Goal: Information Seeking & Learning: Learn about a topic

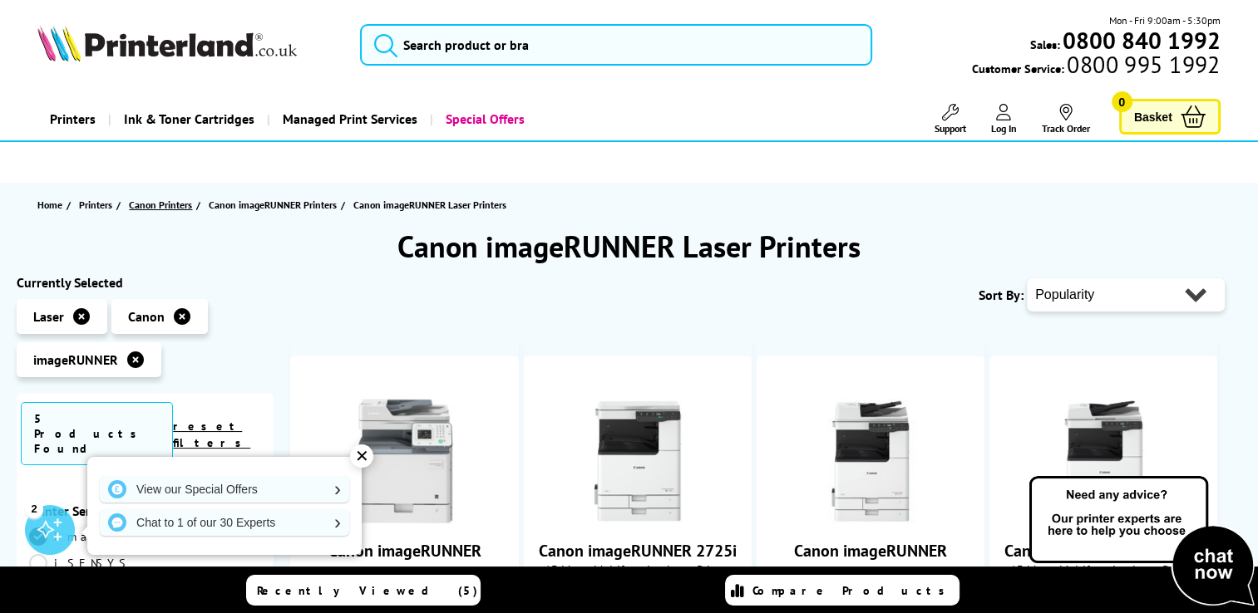
click at [172, 204] on span "Canon Printers" at bounding box center [160, 204] width 63 height 17
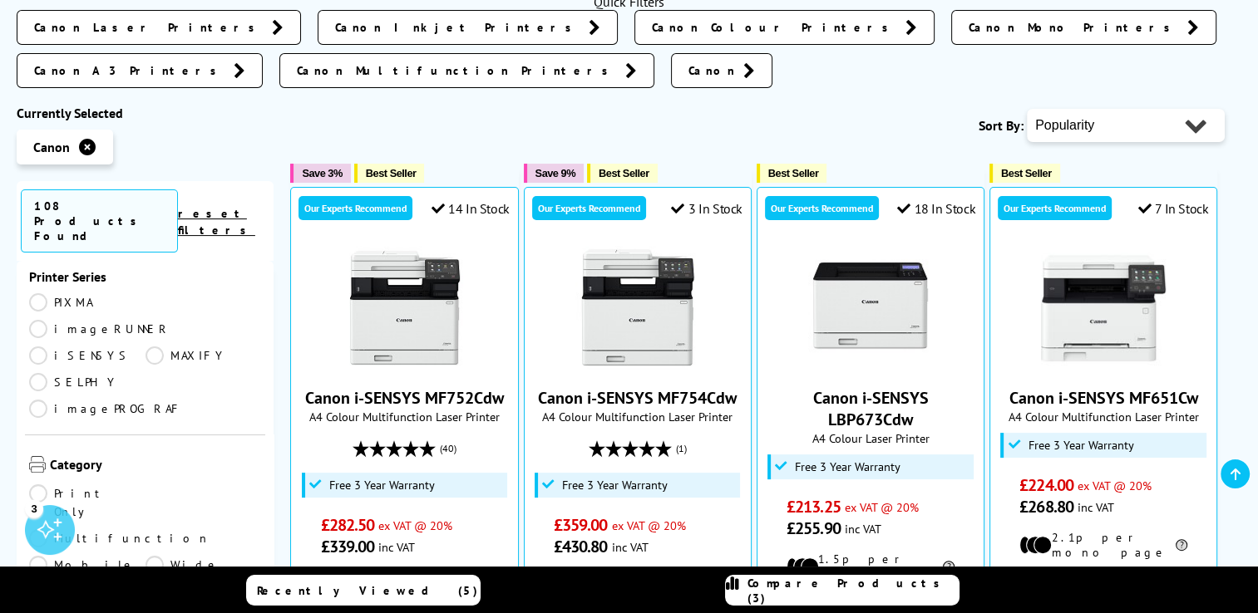
scroll to position [166, 0]
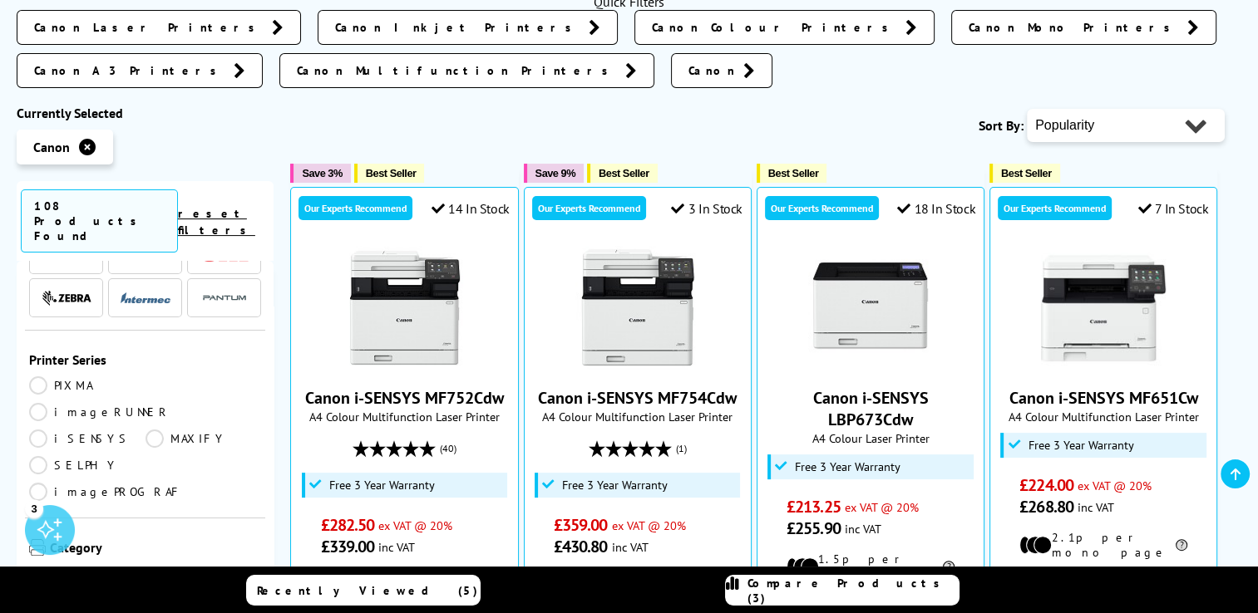
click at [154, 613] on link "Multifunction" at bounding box center [119, 622] width 181 height 18
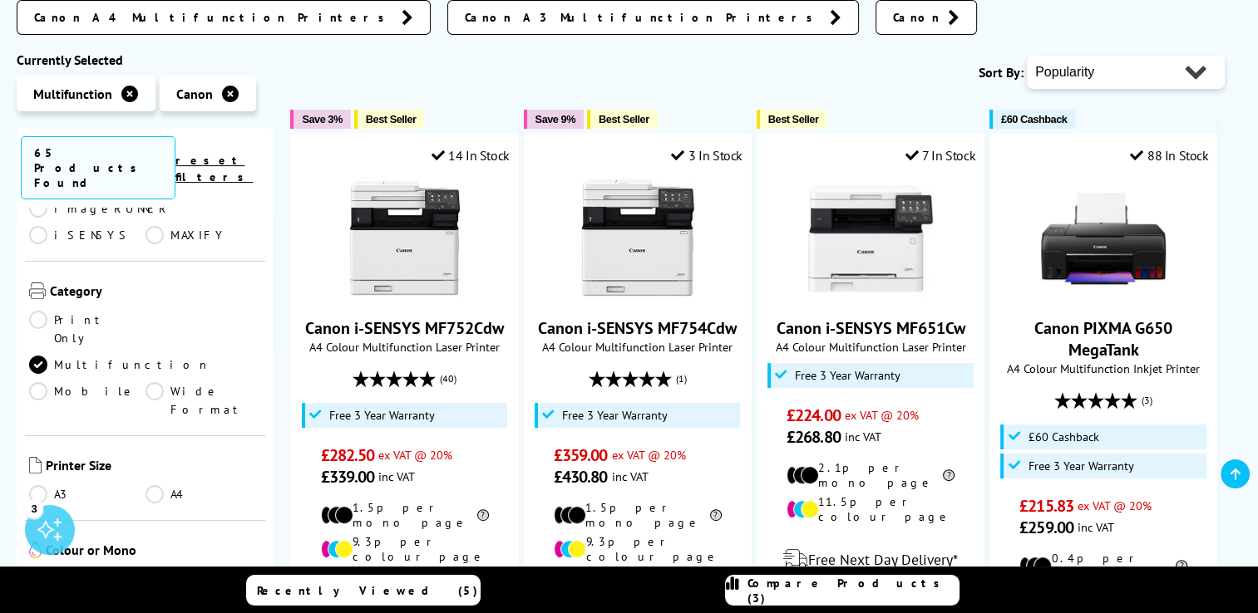
scroll to position [333, 0]
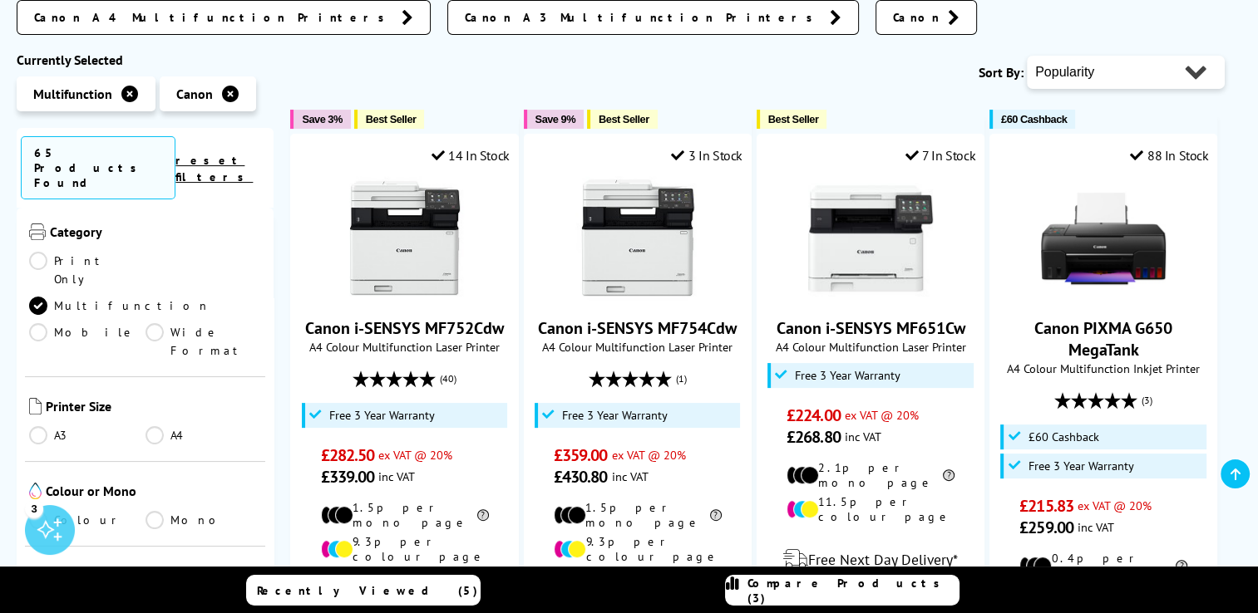
click at [155, 511] on link "Mono" at bounding box center [203, 520] width 116 height 18
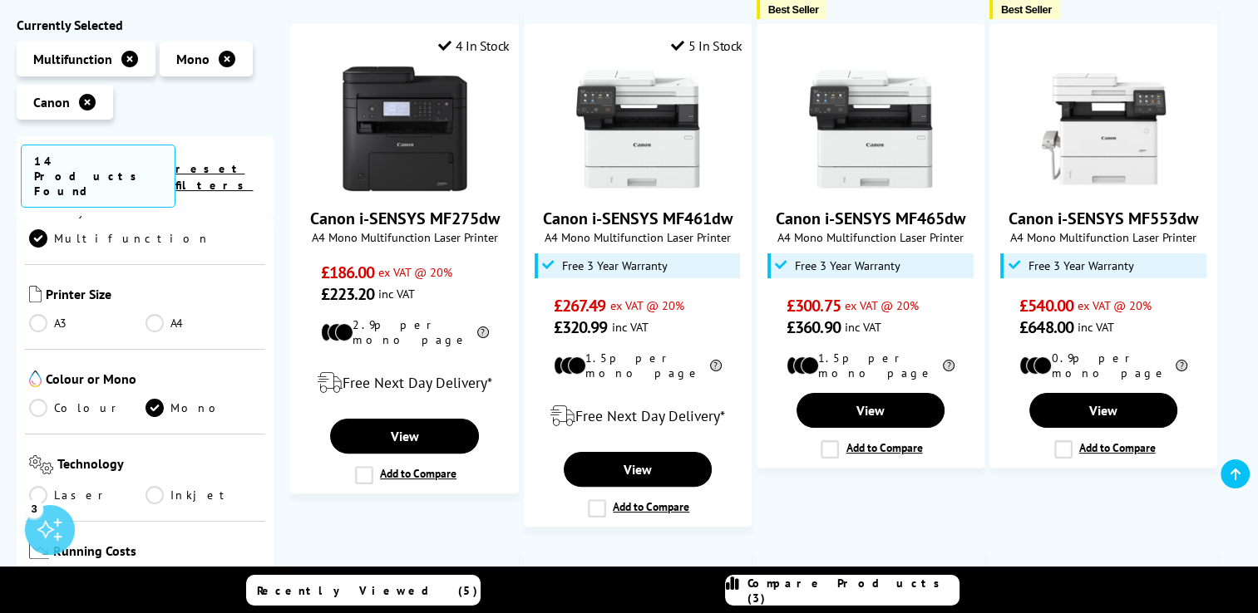
scroll to position [416, 0]
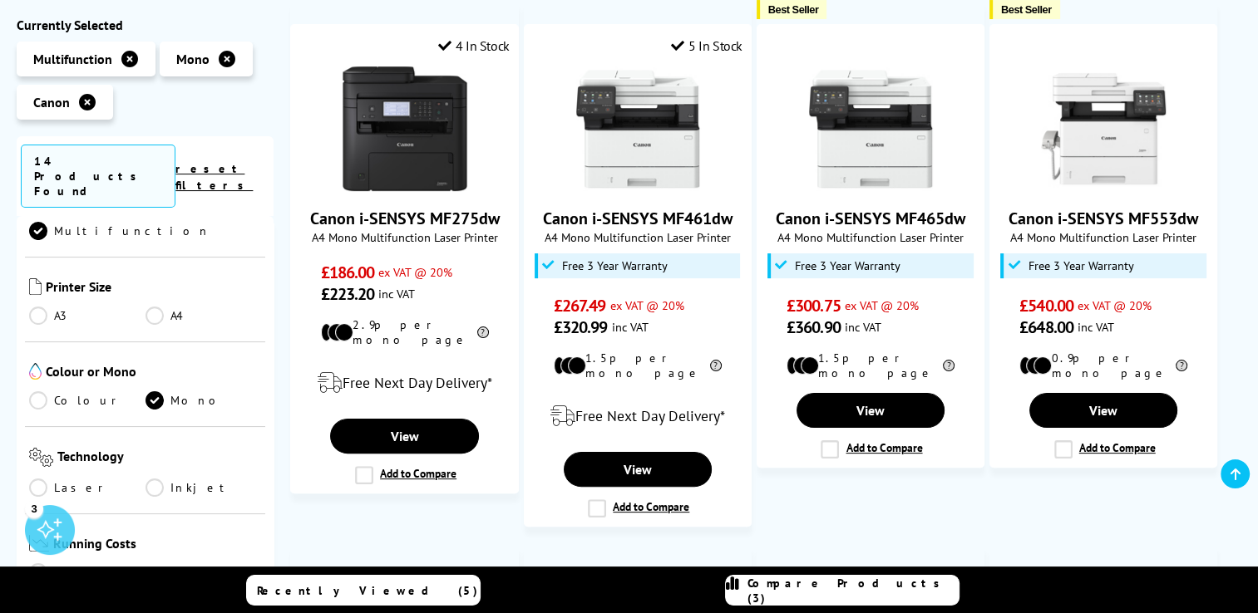
click at [34, 479] on link "Laser" at bounding box center [87, 488] width 116 height 18
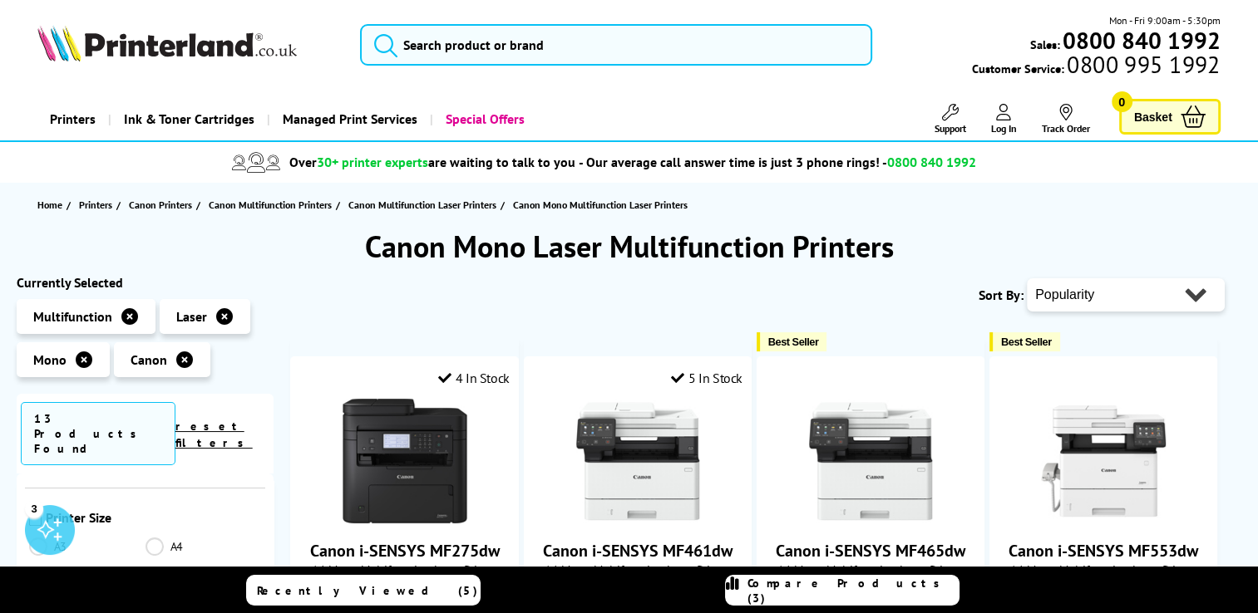
click at [1101, 303] on select "Popularity Rating Price - Low to High Price - High to Low Running Costs - Low t…" at bounding box center [1126, 294] width 198 height 33
select select "Running Costs"
click at [1027, 278] on select "Popularity Rating Price - Low to High Price - High to Low Running Costs - Low t…" at bounding box center [1126, 294] width 198 height 33
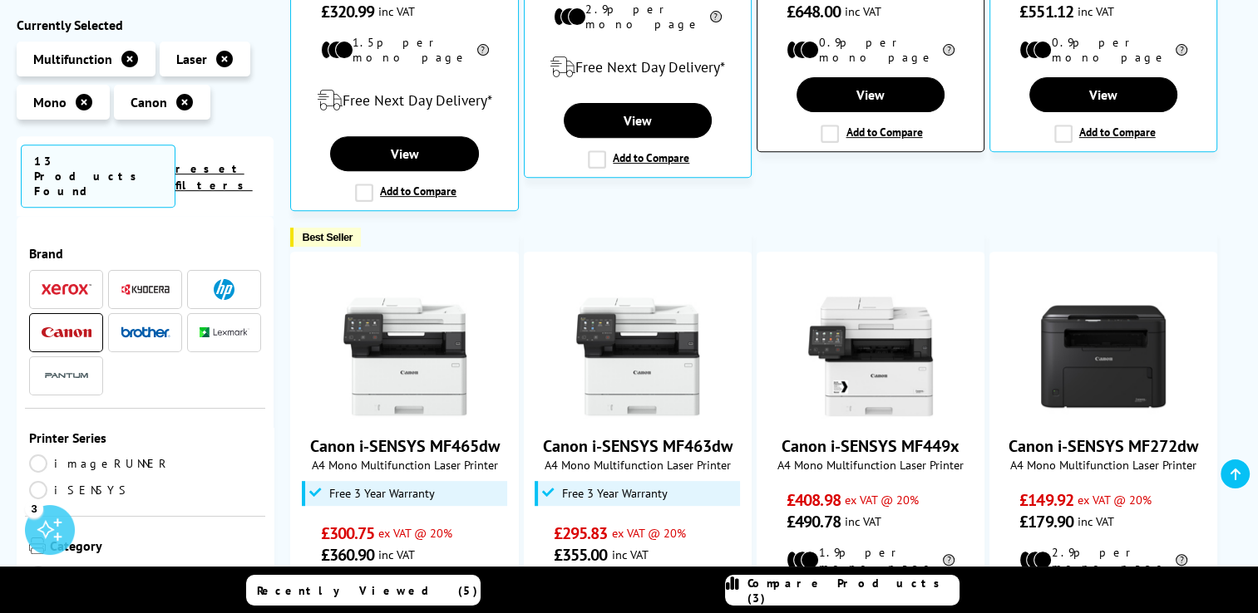
scroll to position [166, 0]
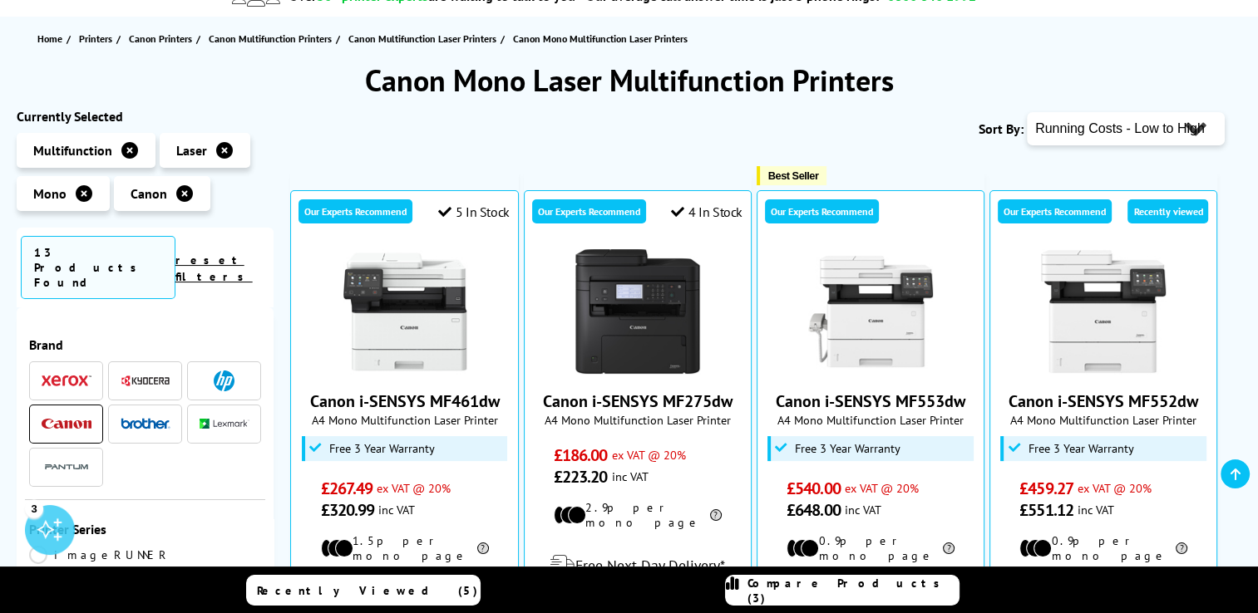
click at [1114, 133] on select "Popularity Rating Price - Low to High Price - High to Low Running Costs - Low t…" at bounding box center [1126, 128] width 198 height 33
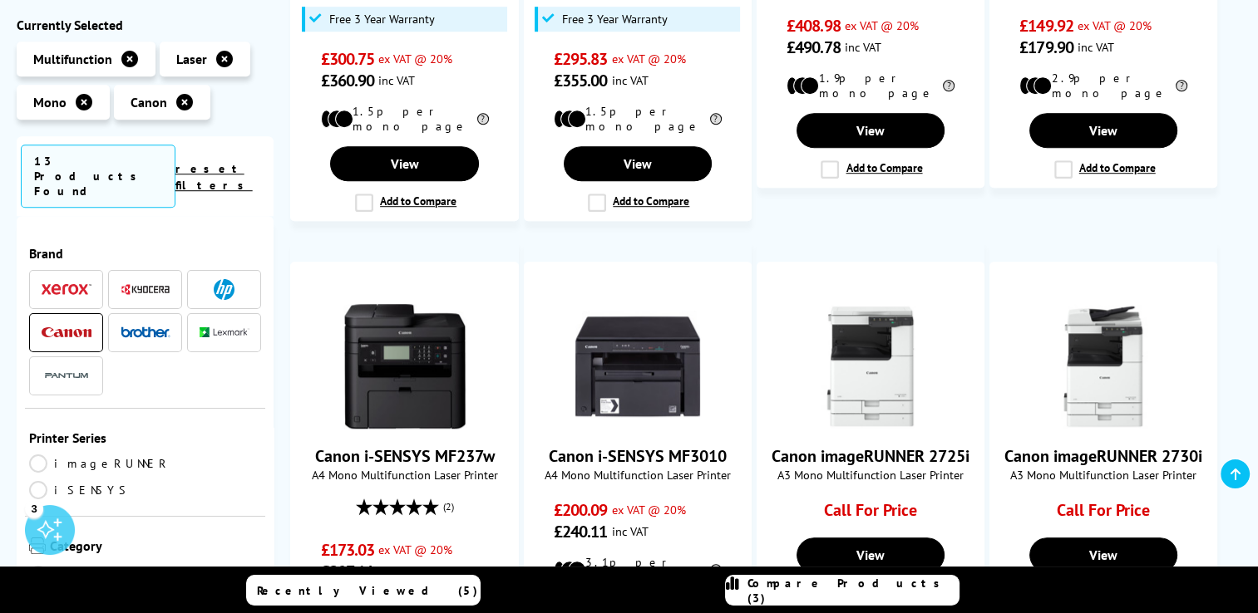
scroll to position [1413, 0]
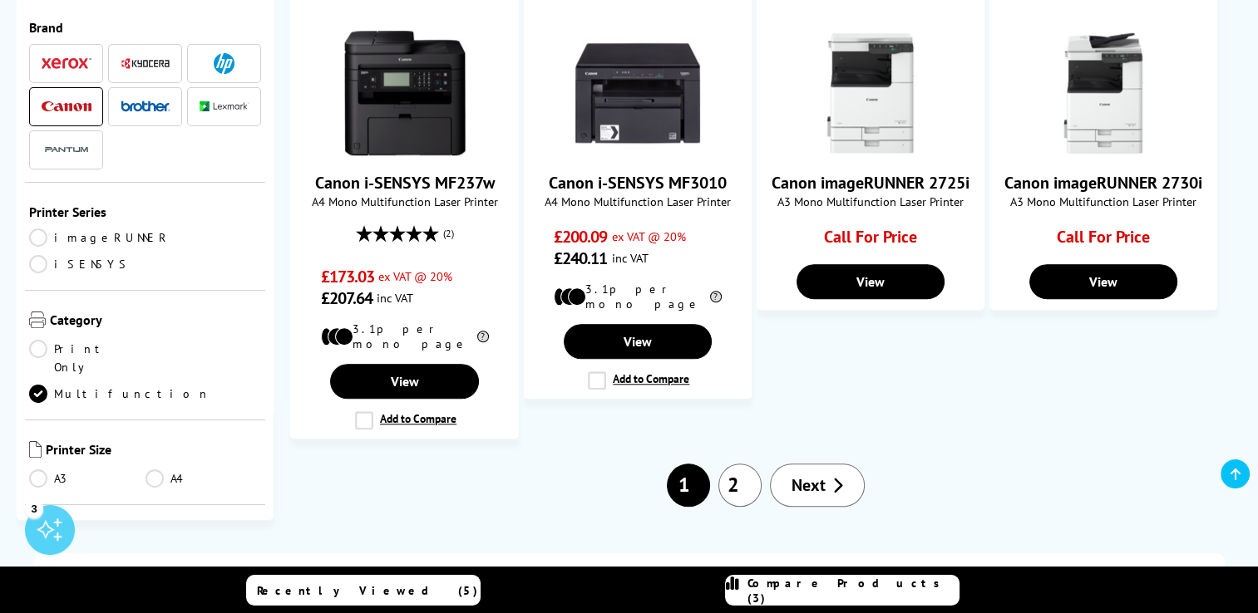
click at [741, 464] on link "2" at bounding box center [739, 485] width 43 height 43
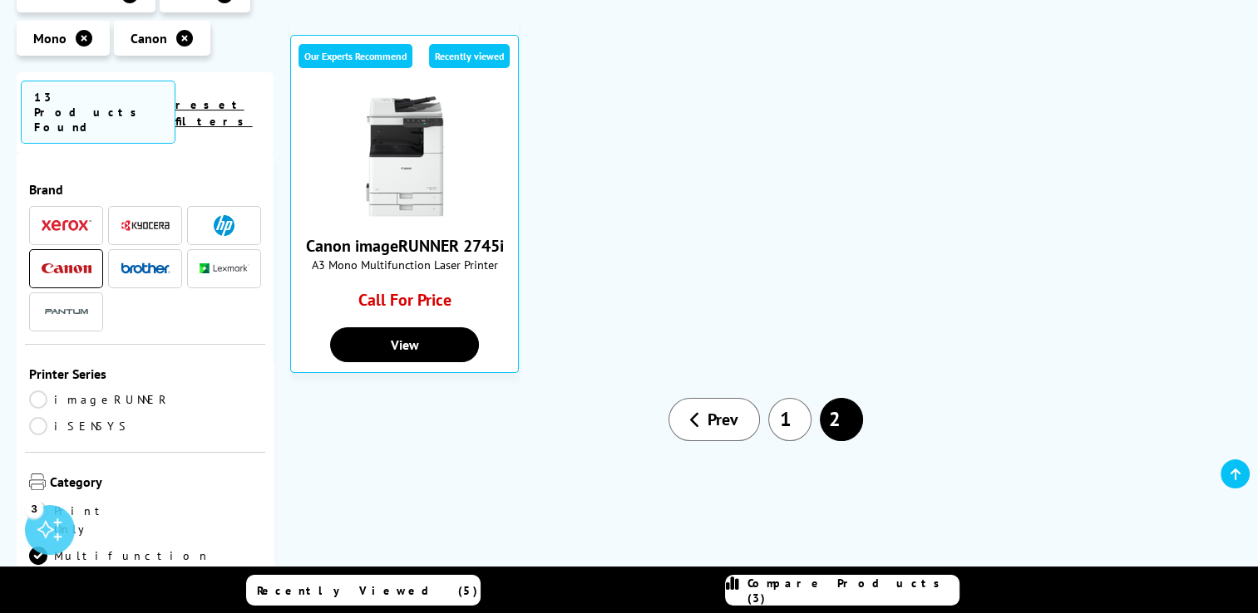
scroll to position [333, 0]
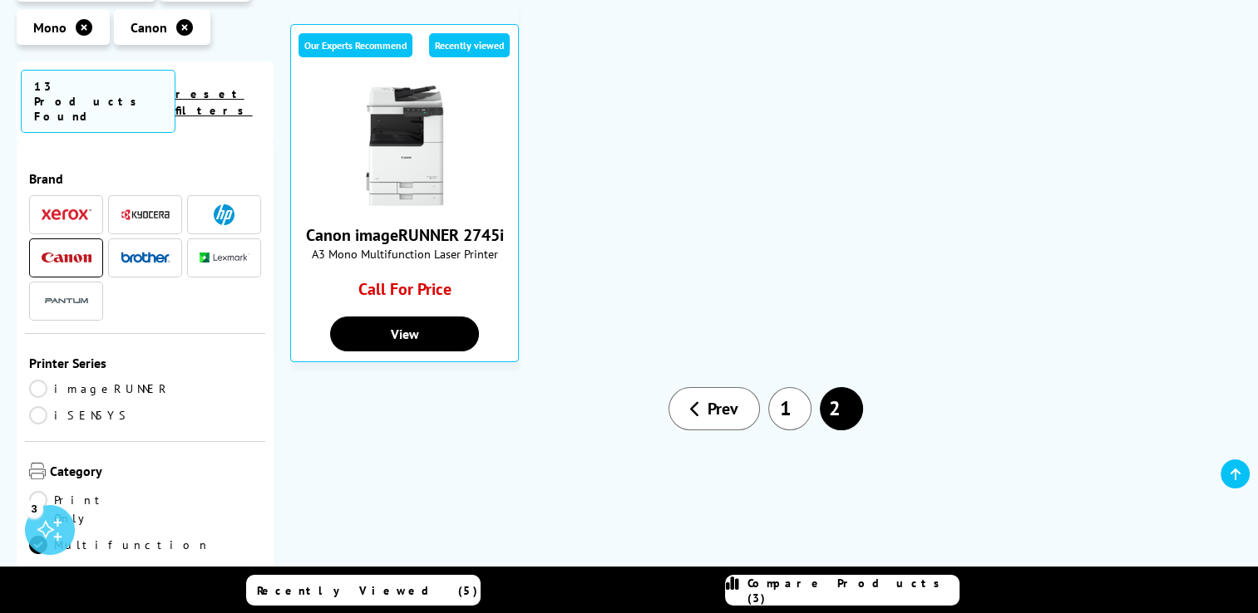
click at [787, 411] on link "1" at bounding box center [789, 408] width 43 height 43
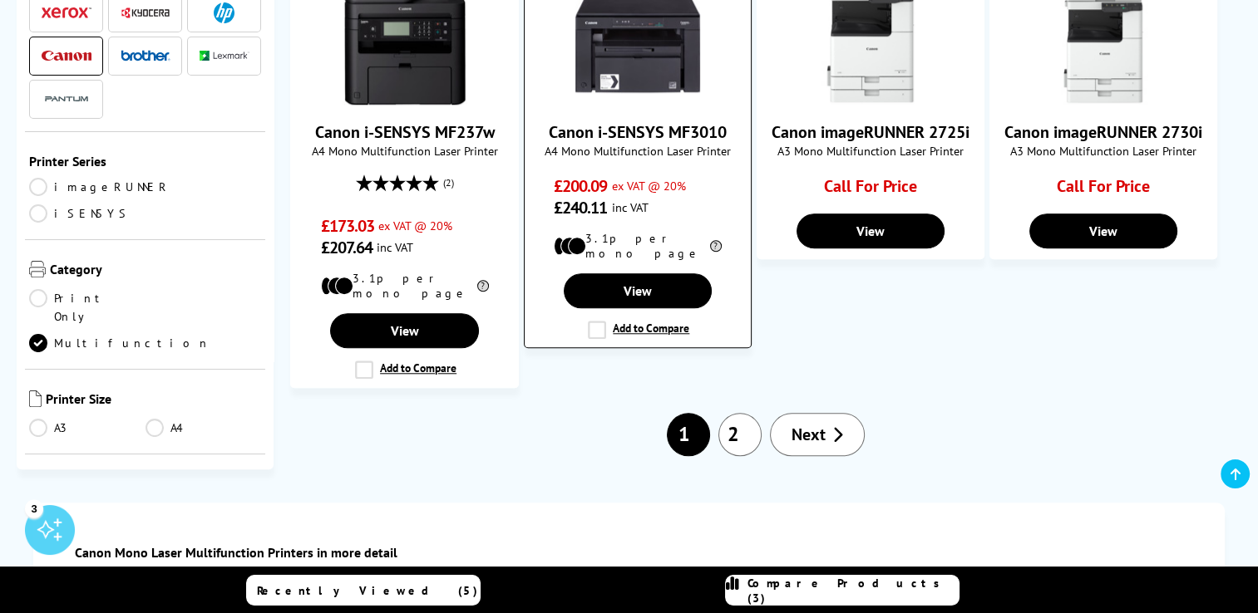
scroll to position [1496, 0]
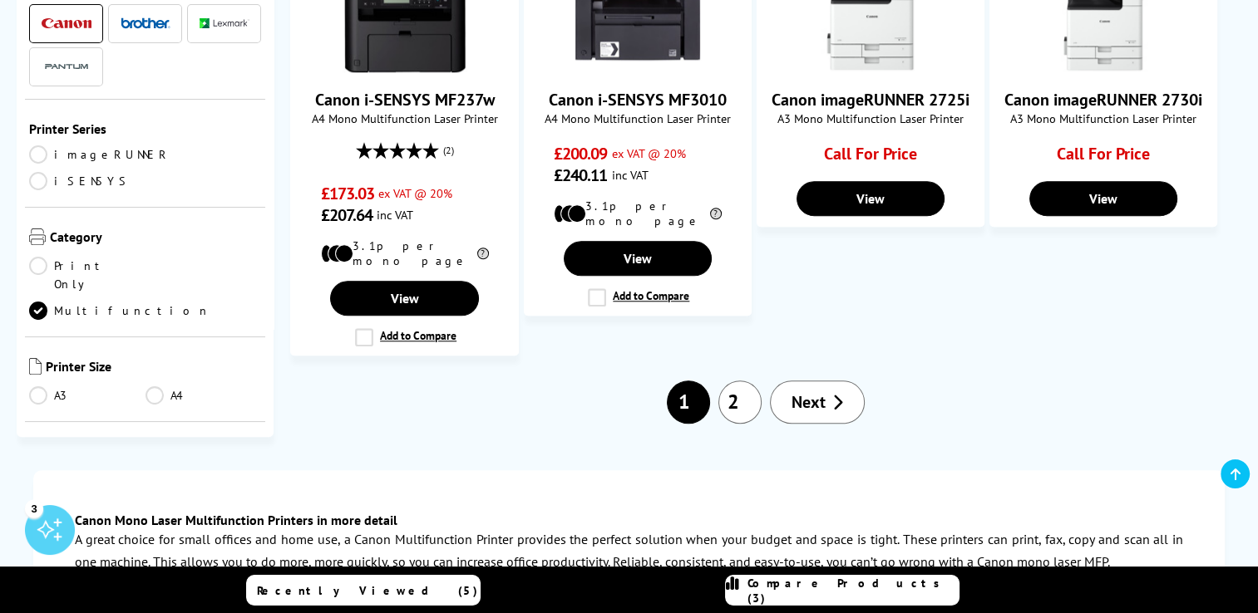
click at [747, 381] on link "2" at bounding box center [739, 402] width 43 height 43
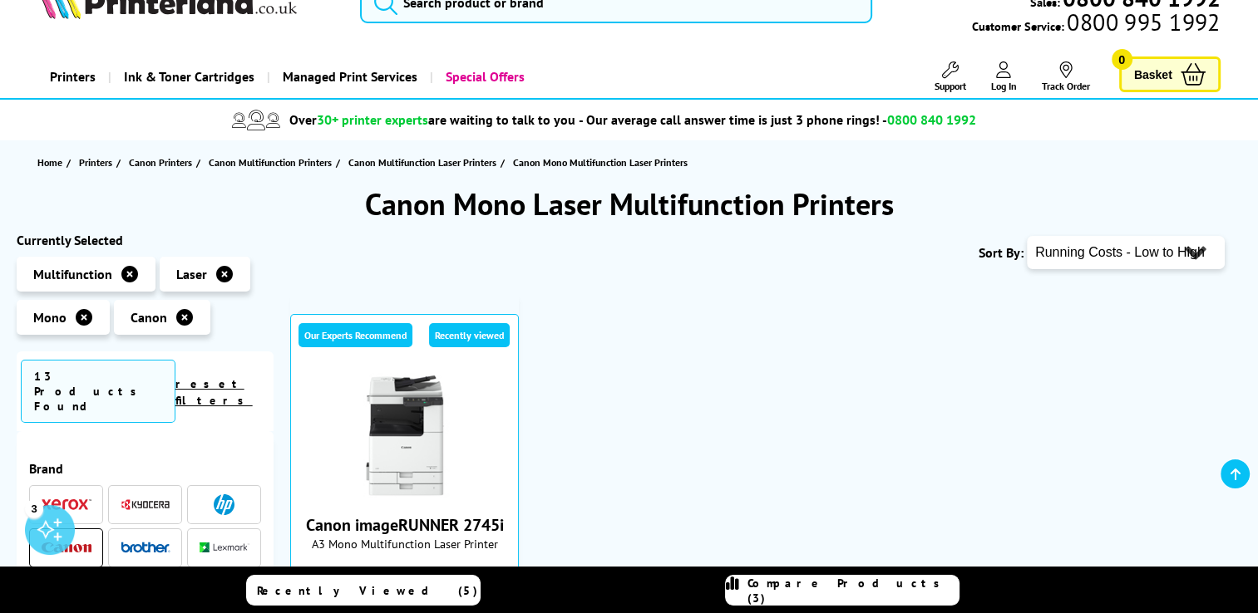
scroll to position [166, 0]
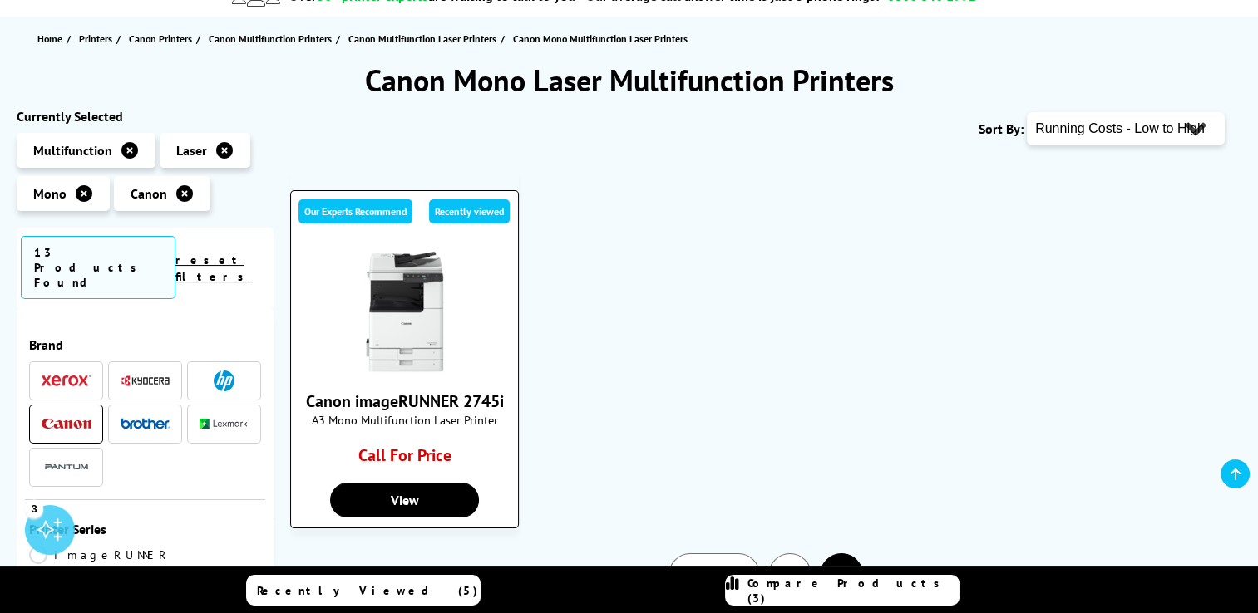
click at [431, 401] on link "Canon imageRUNNER 2745i" at bounding box center [405, 402] width 198 height 22
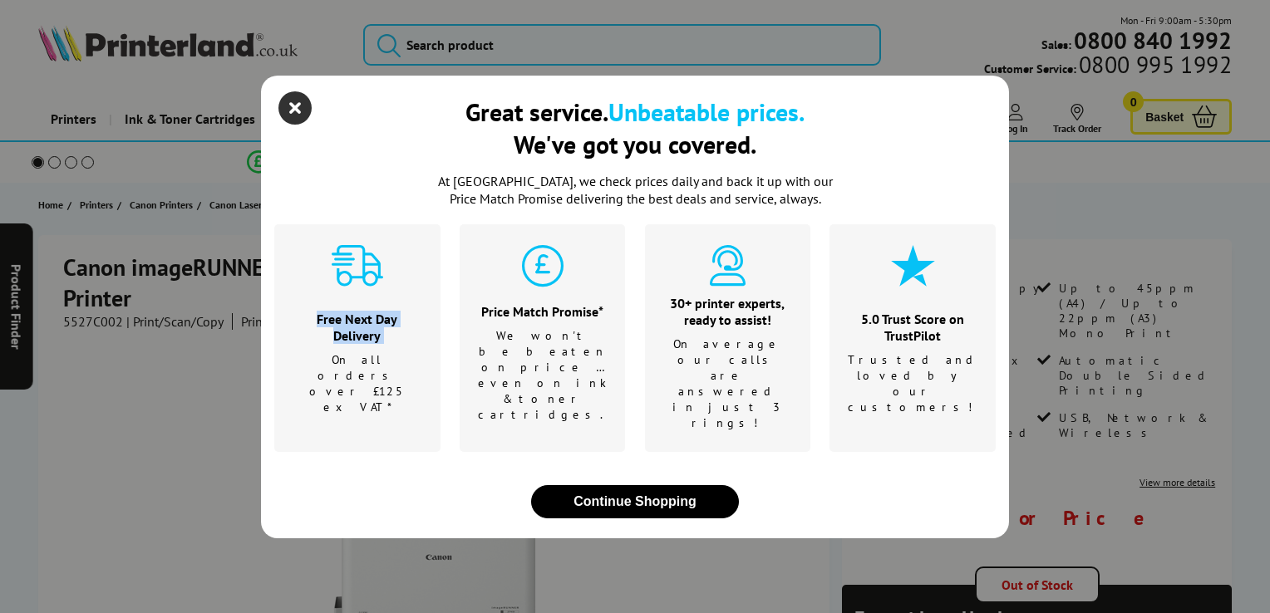
drag, startPoint x: 0, startPoint y: 0, endPoint x: 300, endPoint y: 121, distance: 323.7
click at [300, 121] on div "Great service. Unbeatable prices. We've got you covered. At Printerland, we che…" at bounding box center [635, 307] width 748 height 463
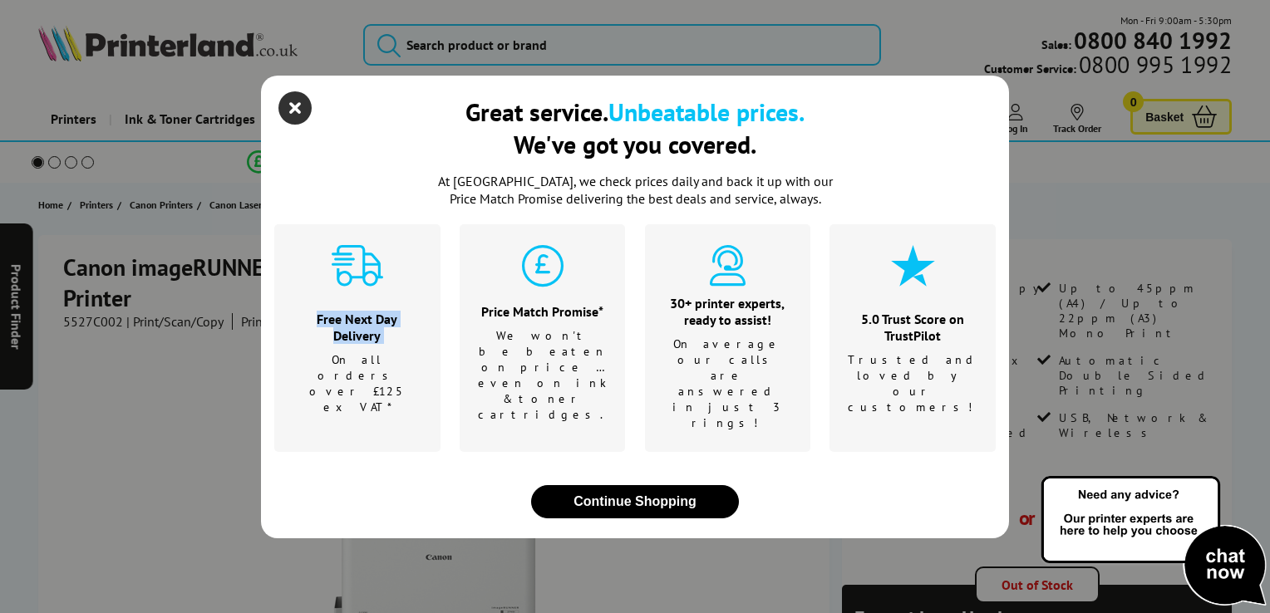
drag, startPoint x: 300, startPoint y: 121, endPoint x: 293, endPoint y: 137, distance: 17.5
click at [293, 125] on icon "close modal" at bounding box center [294, 107] width 33 height 33
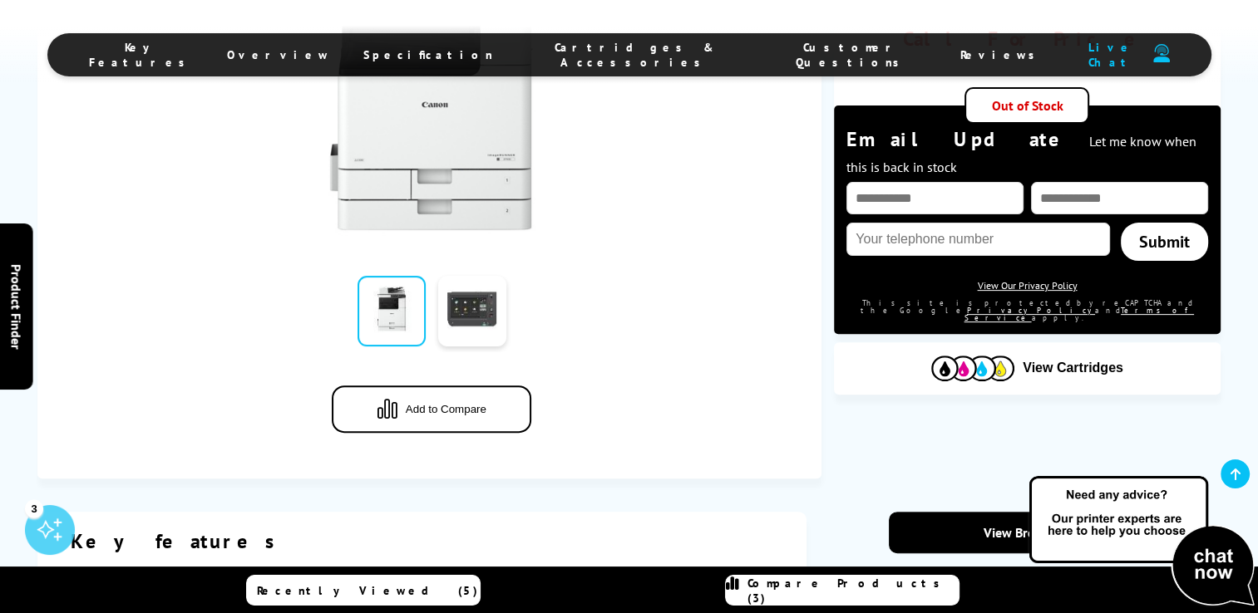
scroll to position [582, 0]
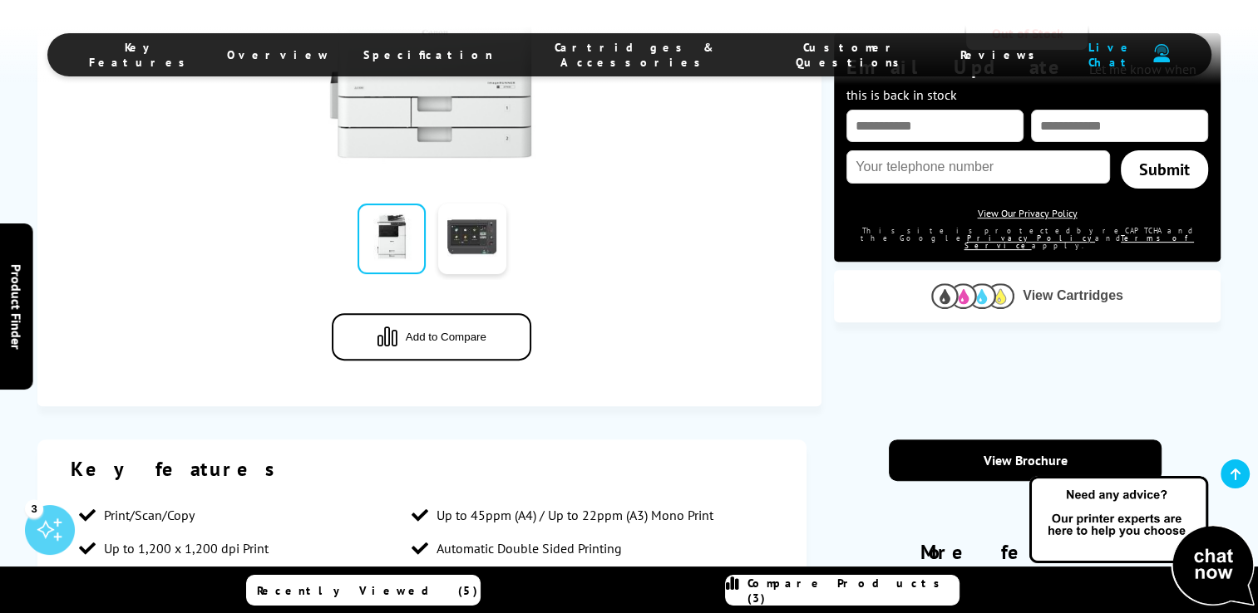
click at [1067, 283] on button "View Cartridges" at bounding box center [1026, 296] width 361 height 27
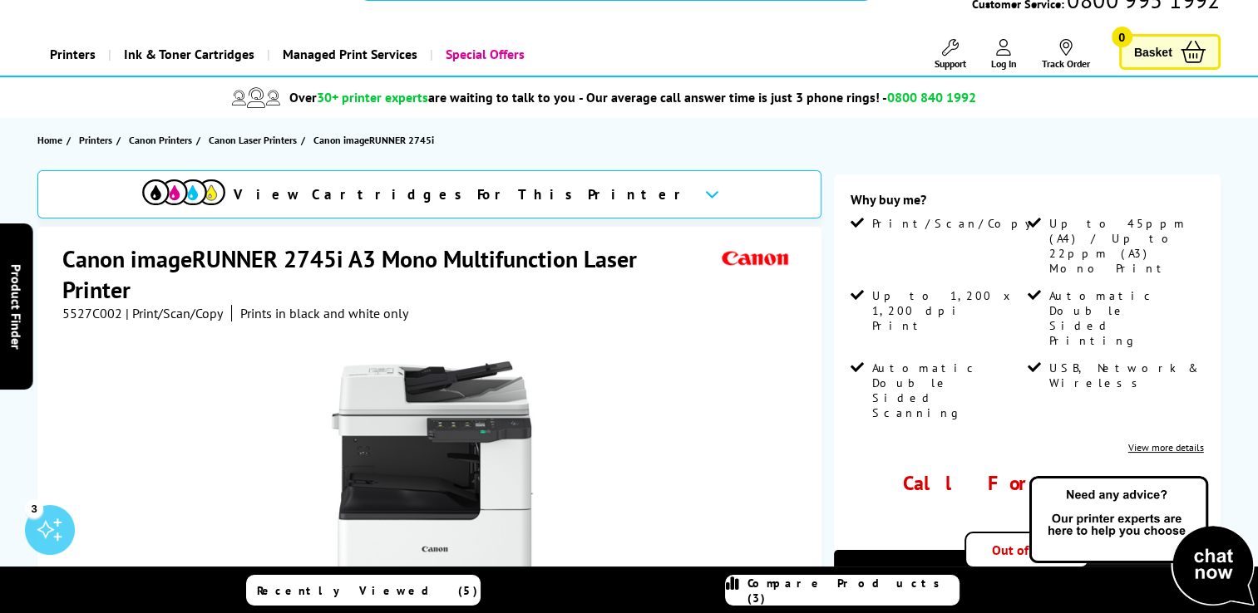
scroll to position [83, 0]
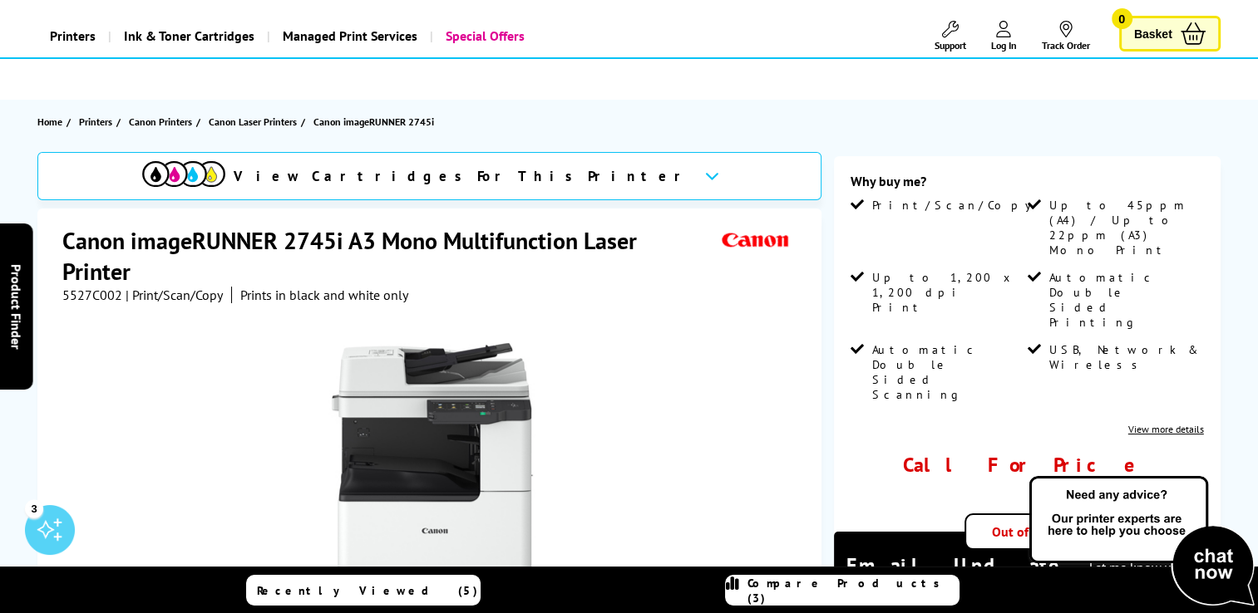
click at [603, 76] on ul at bounding box center [628, 79] width 1241 height 29
